Goal: Communication & Community: Answer question/provide support

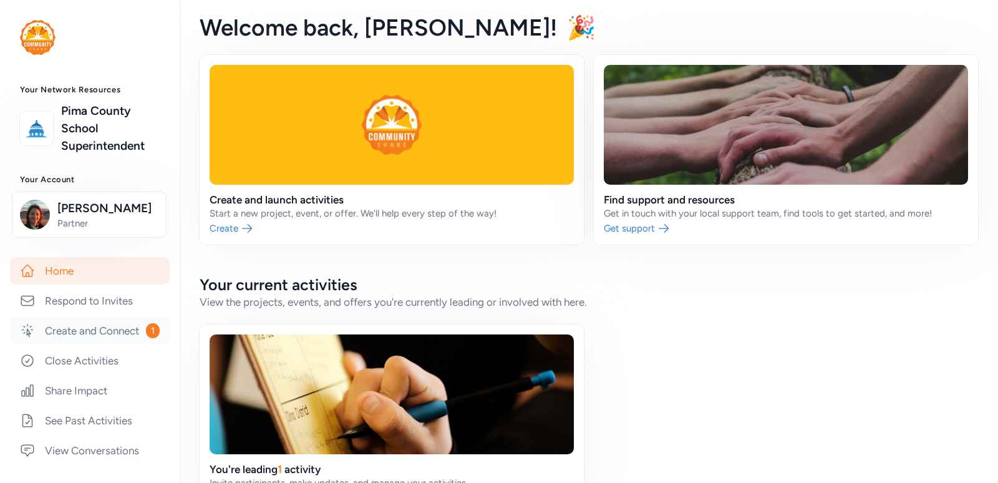
click at [97, 344] on link "Create and Connect 1" at bounding box center [90, 330] width 160 height 27
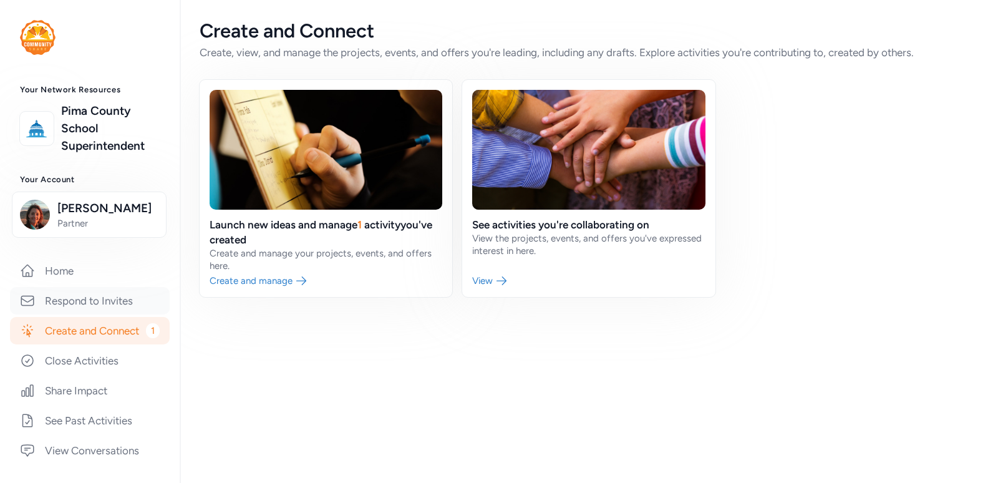
click at [99, 314] on link "Respond to Invites" at bounding box center [90, 300] width 160 height 27
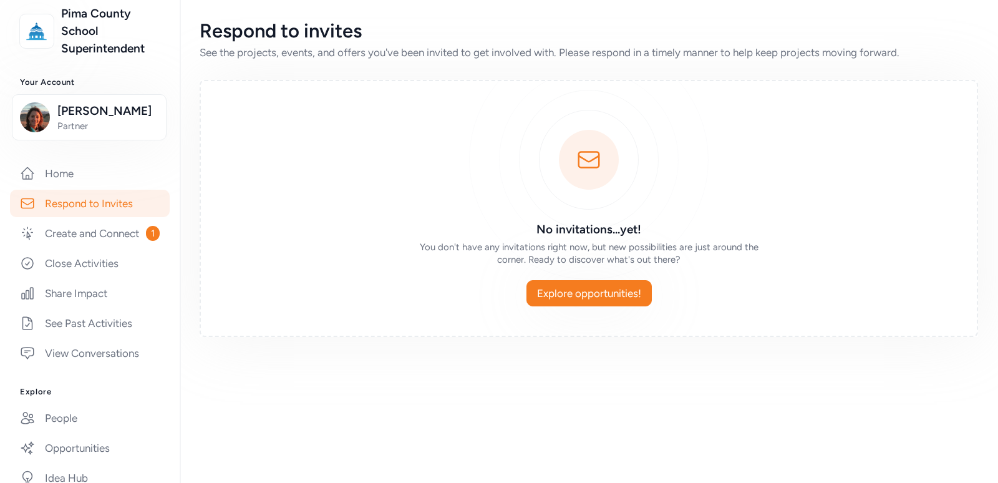
scroll to position [98, 0]
click at [85, 366] on link "View Conversations" at bounding box center [90, 352] width 160 height 27
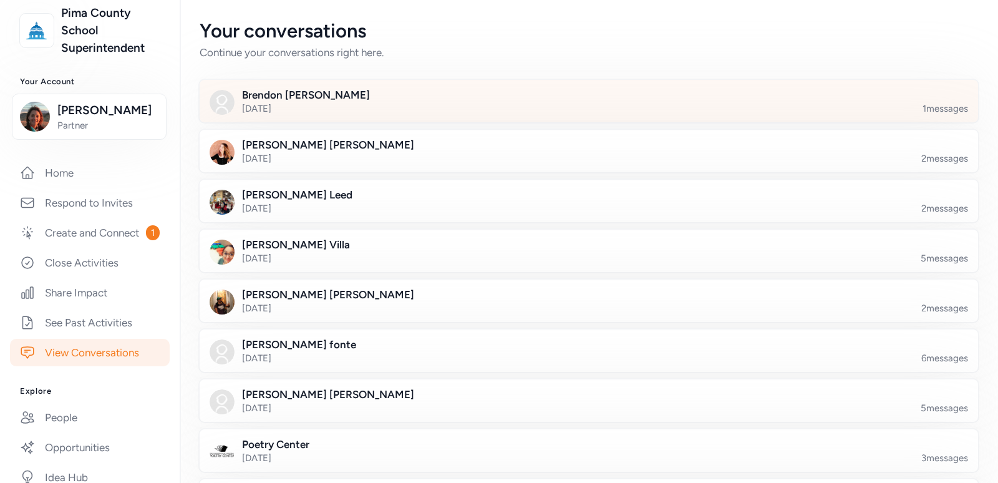
click at [392, 112] on div at bounding box center [599, 108] width 778 height 42
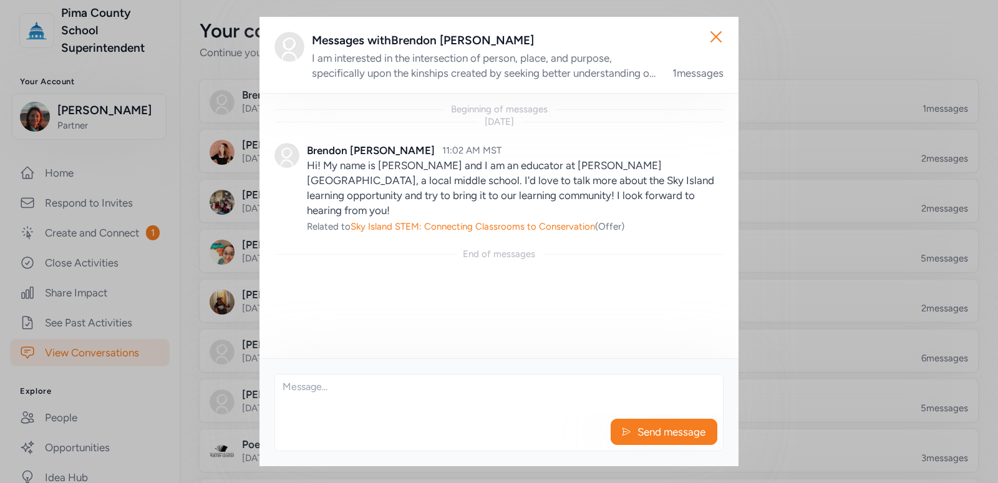
click at [355, 386] on textarea at bounding box center [499, 394] width 448 height 40
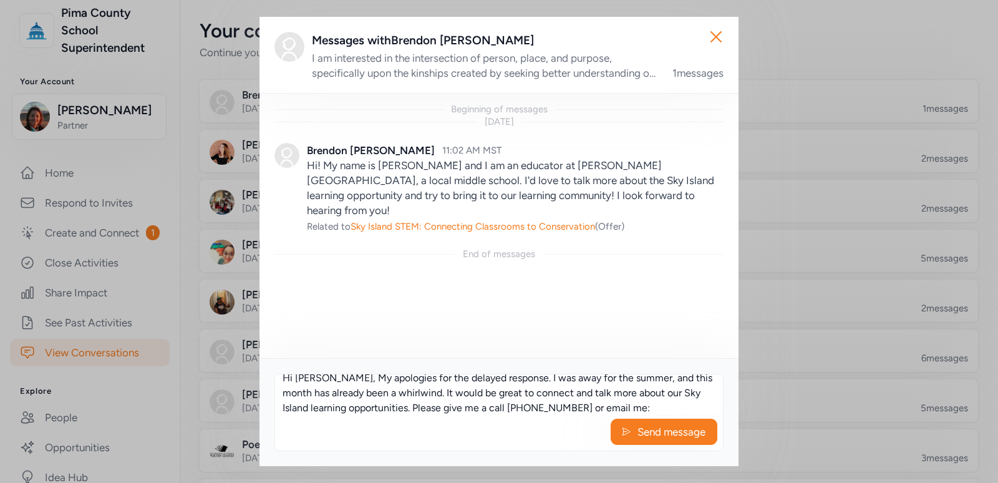
scroll to position [25, 0]
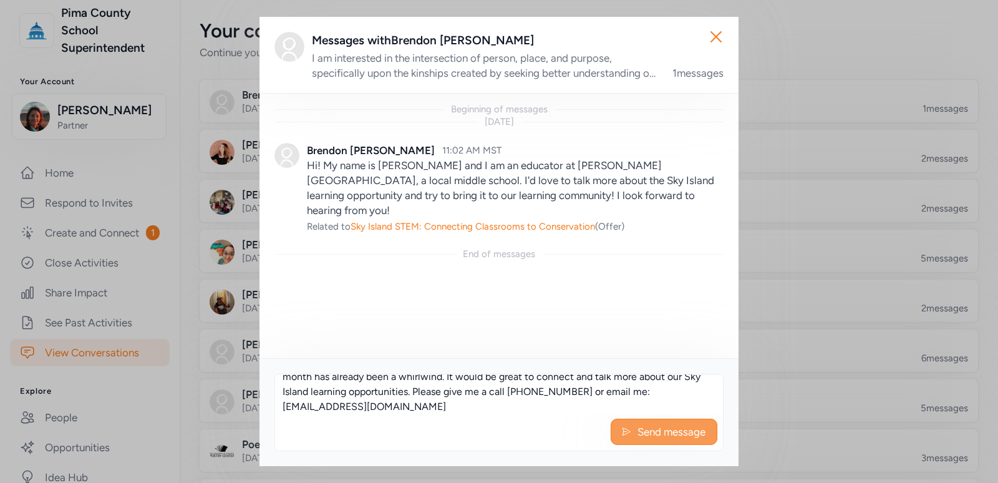
type textarea "Hi [PERSON_NAME], My apologies for the delayed response. I was away for the sum…"
click at [634, 435] on button "Send message" at bounding box center [664, 431] width 107 height 26
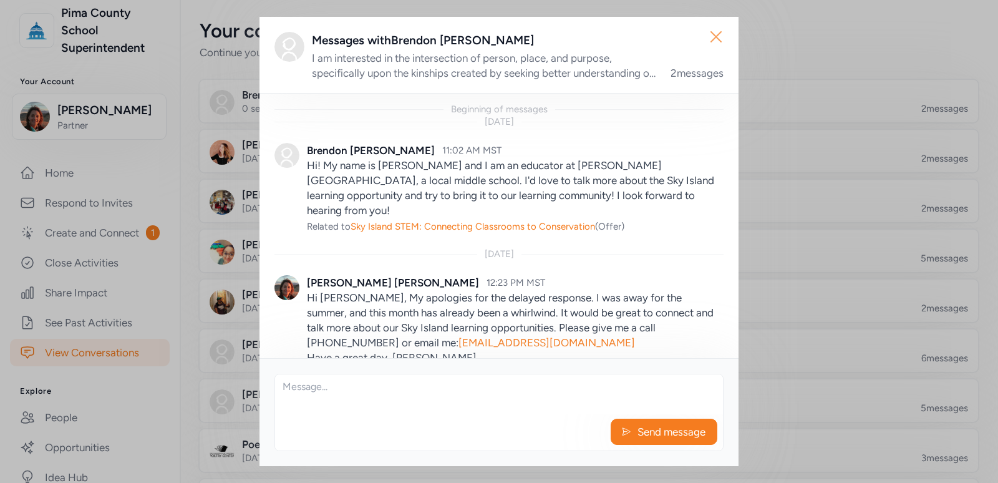
click at [717, 45] on icon "button" at bounding box center [716, 37] width 20 height 20
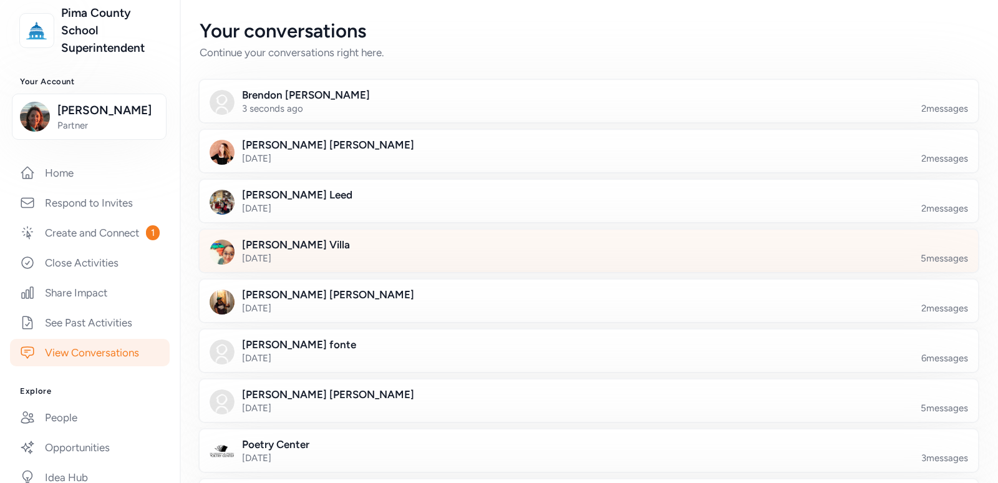
click at [276, 253] on div at bounding box center [599, 258] width 778 height 42
